Goal: Find specific page/section: Find specific page/section

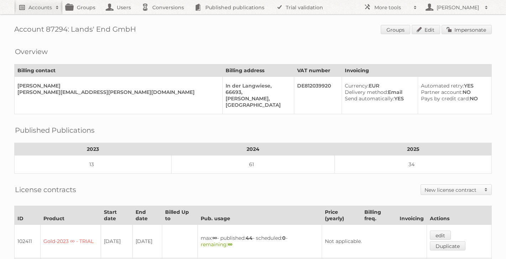
click at [38, 10] on h2 "Accounts" at bounding box center [39, 7] width 23 height 7
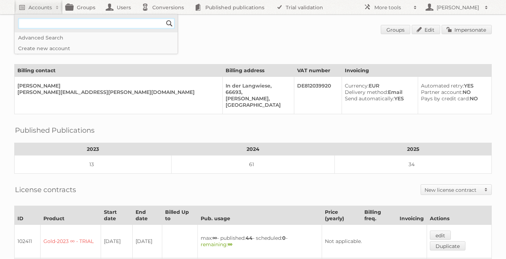
paste input"] "Aberley"
type input"] "Aberley"
click at [164, 18] on input "Search" at bounding box center [169, 23] width 11 height 11
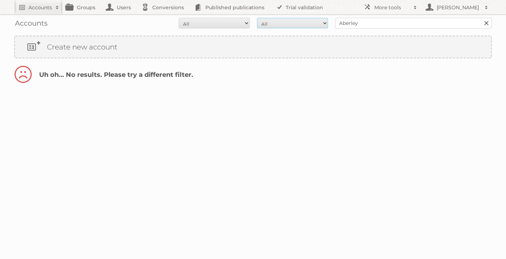
click at [307, 24] on select "All Paid Trials Self service" at bounding box center [292, 23] width 71 height 11
click at [242, 21] on select "All Active Expired Pending" at bounding box center [214, 23] width 71 height 11
